Goal: Use online tool/utility: Utilize a website feature to perform a specific function

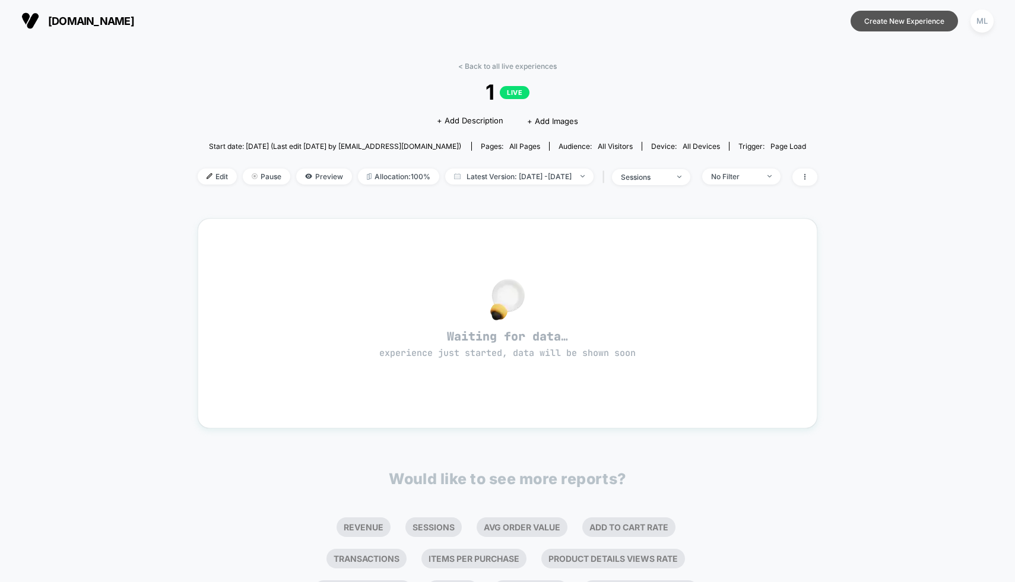
click at [899, 15] on button "Create New Experience" at bounding box center [904, 21] width 107 height 21
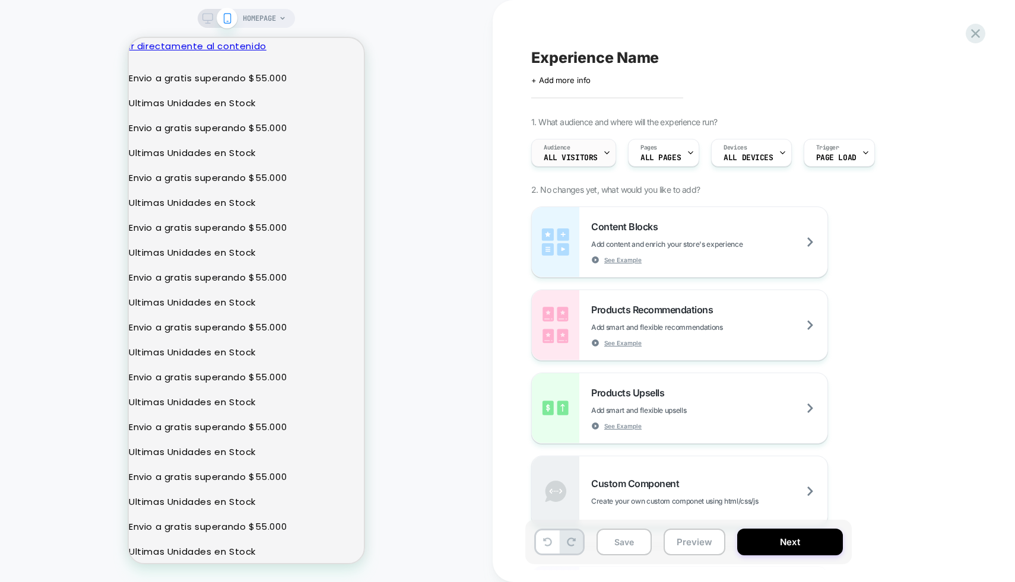
click at [595, 151] on div "Audience All Visitors" at bounding box center [571, 152] width 78 height 27
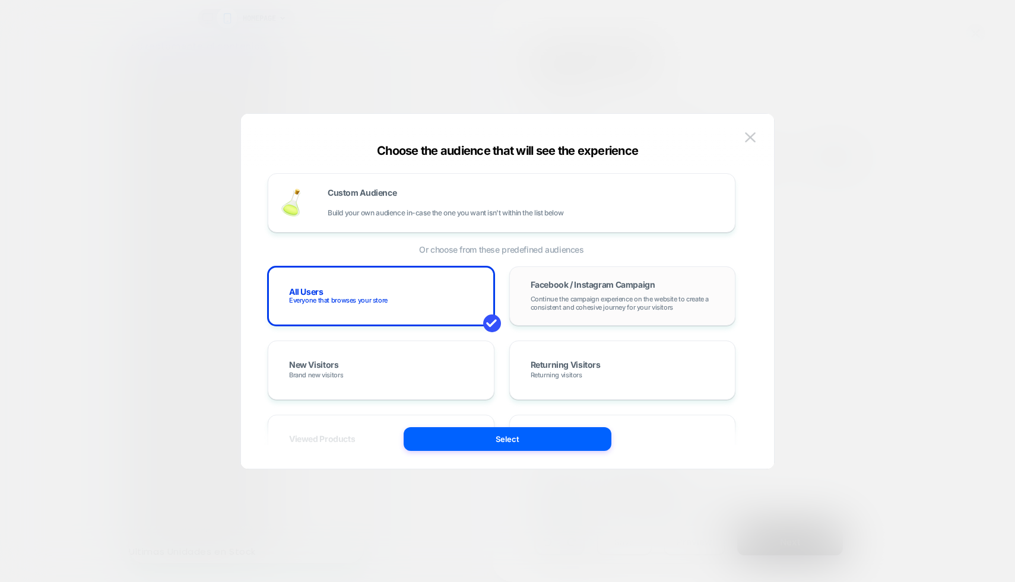
click at [561, 287] on span "Facebook / Instagram Campaign" at bounding box center [593, 285] width 125 height 8
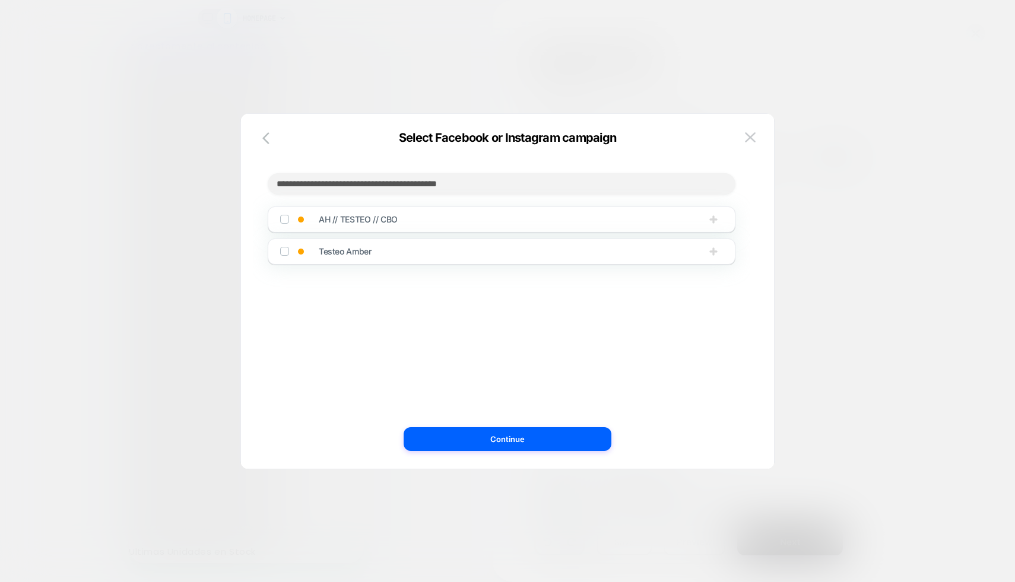
click at [283, 221] on img at bounding box center [284, 219] width 6 height 6
click at [459, 440] on button "Continue" at bounding box center [508, 439] width 208 height 24
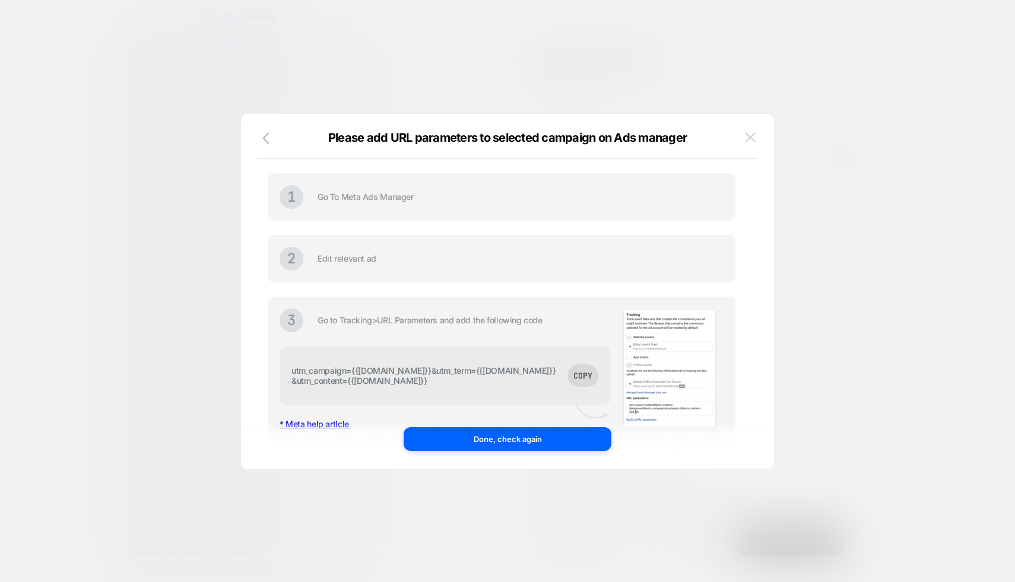
click at [754, 137] on img at bounding box center [750, 137] width 11 height 10
